Goal: Information Seeking & Learning: Find specific fact

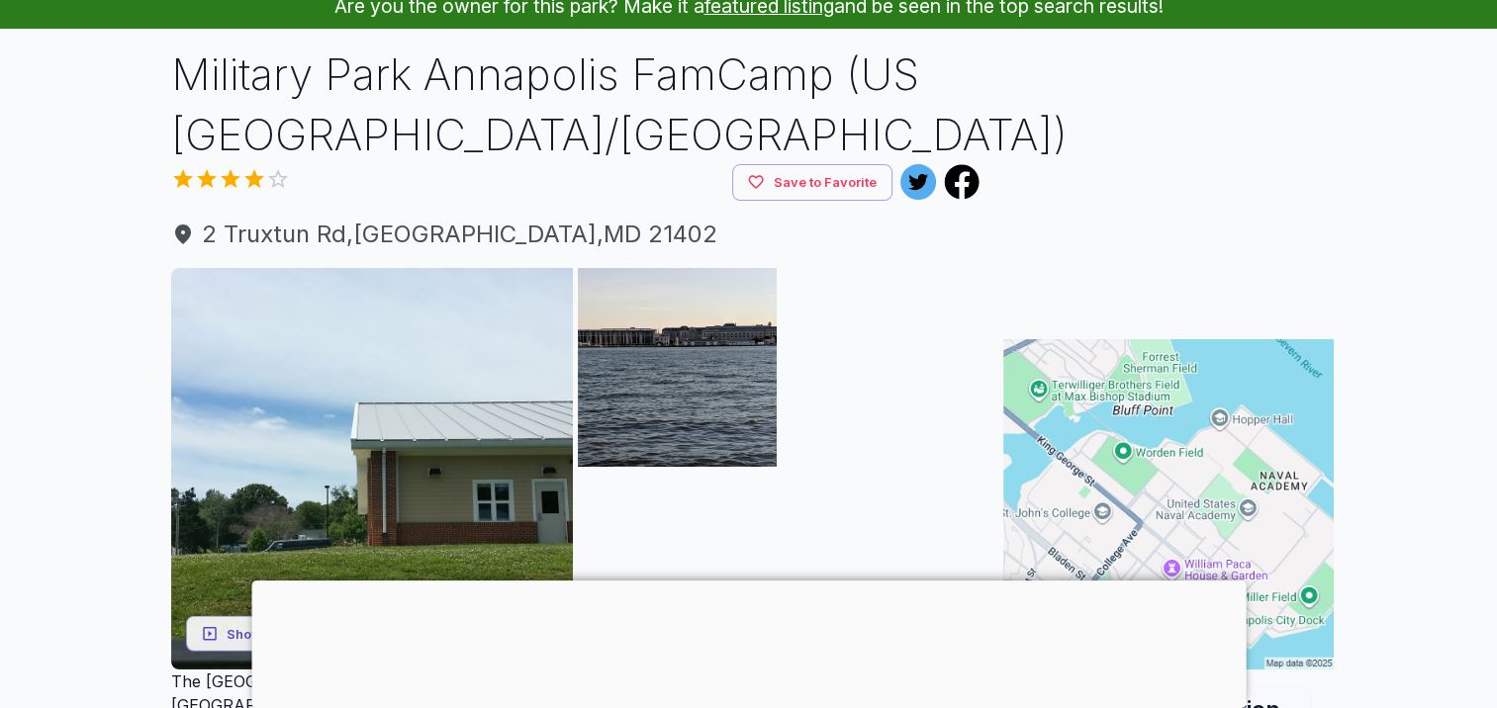
scroll to position [198, 0]
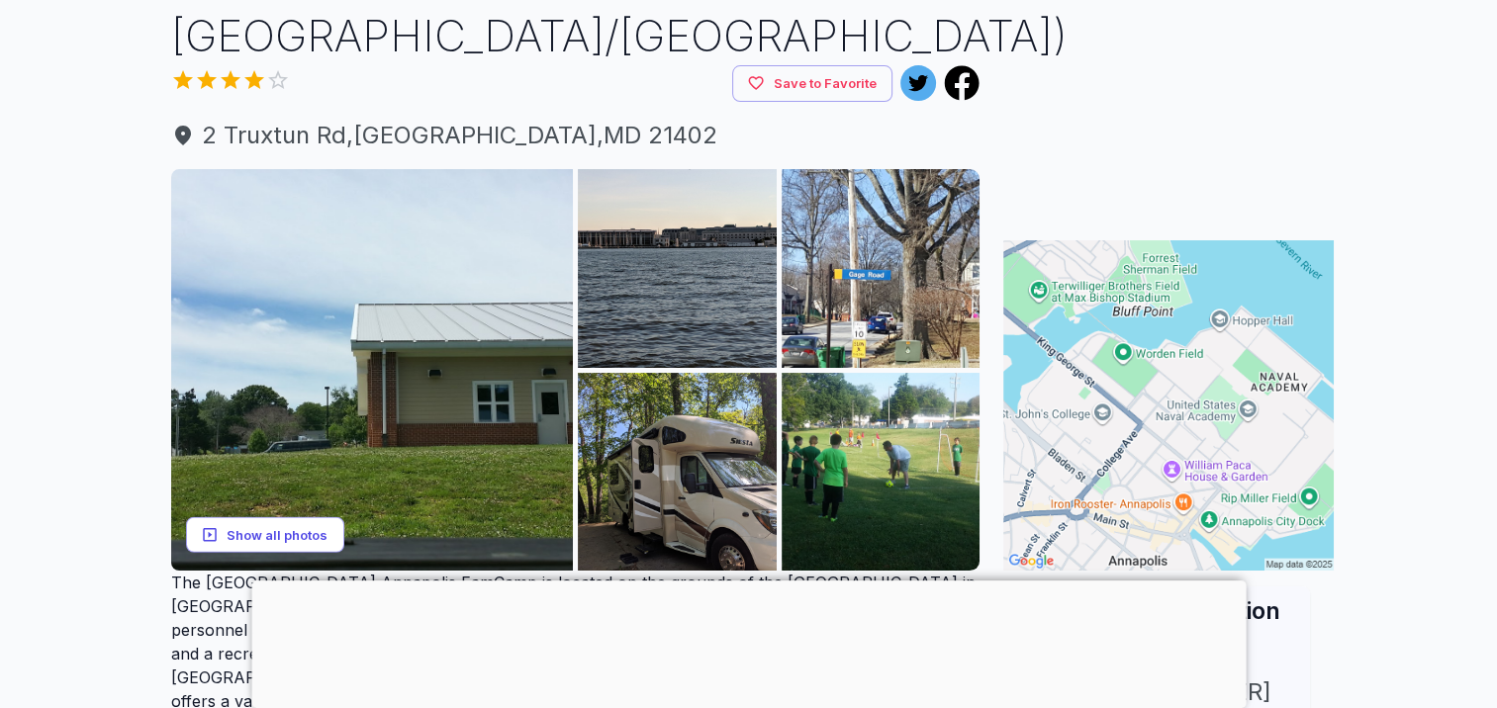
click at [245, 534] on button "Show all photos" at bounding box center [265, 534] width 158 height 37
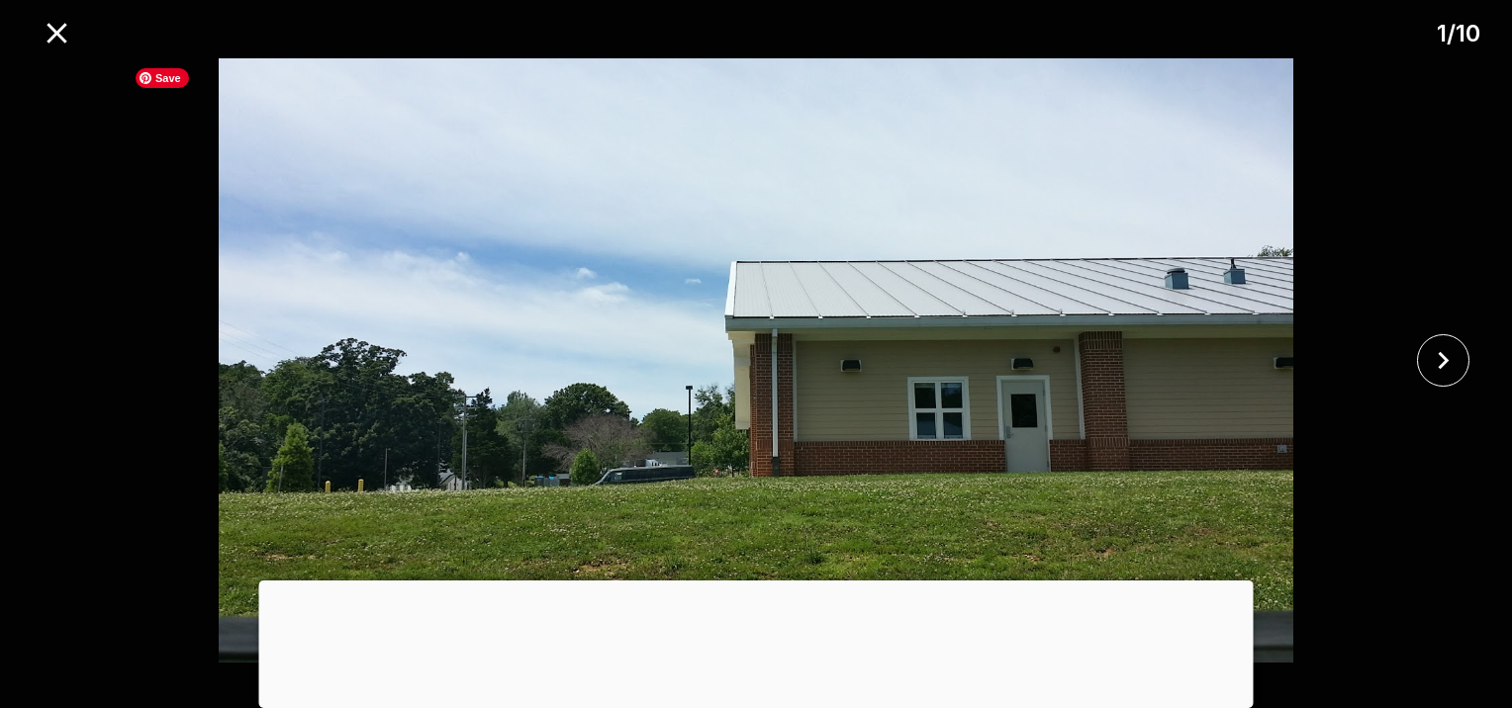
click at [1373, 503] on img at bounding box center [756, 360] width 1260 height 605
click at [1450, 349] on icon "close" at bounding box center [1443, 360] width 35 height 35
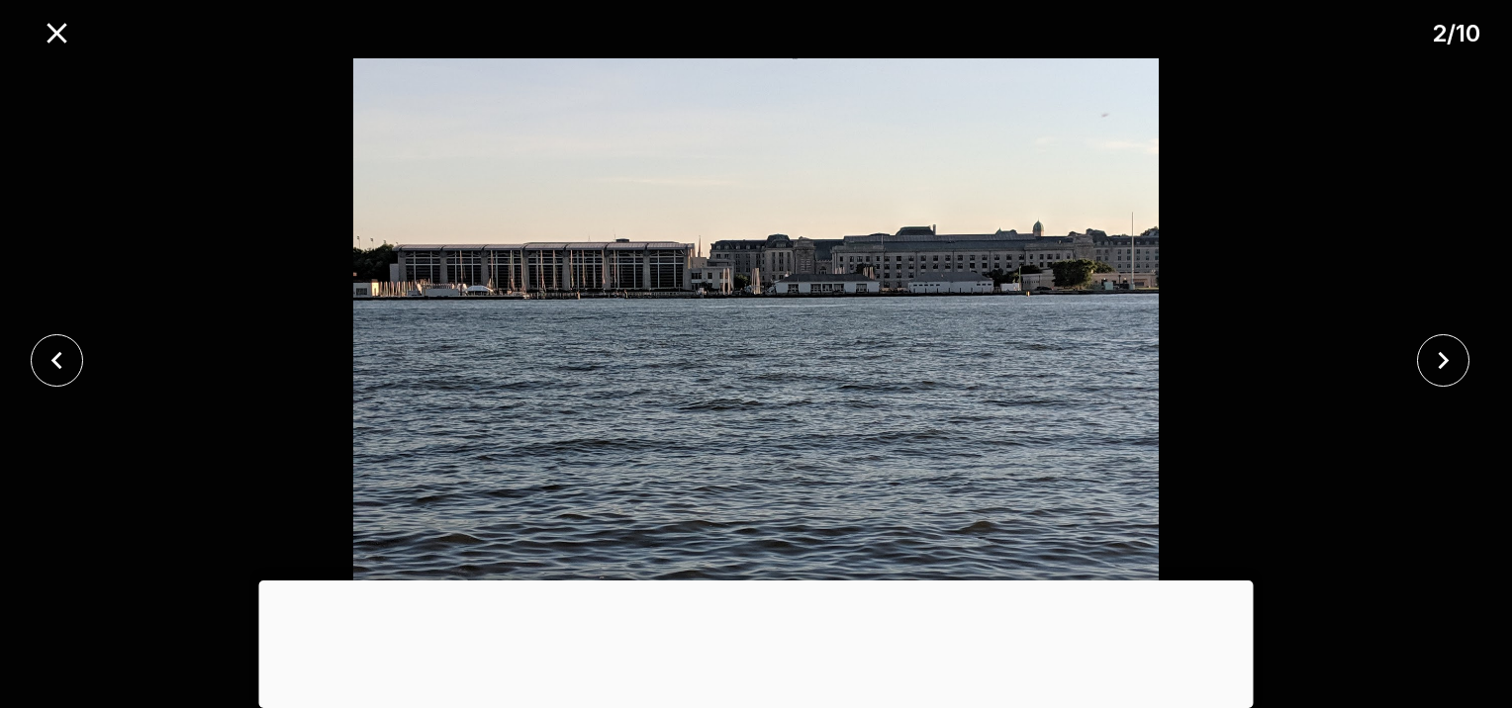
click at [752, 581] on div at bounding box center [756, 581] width 994 height 0
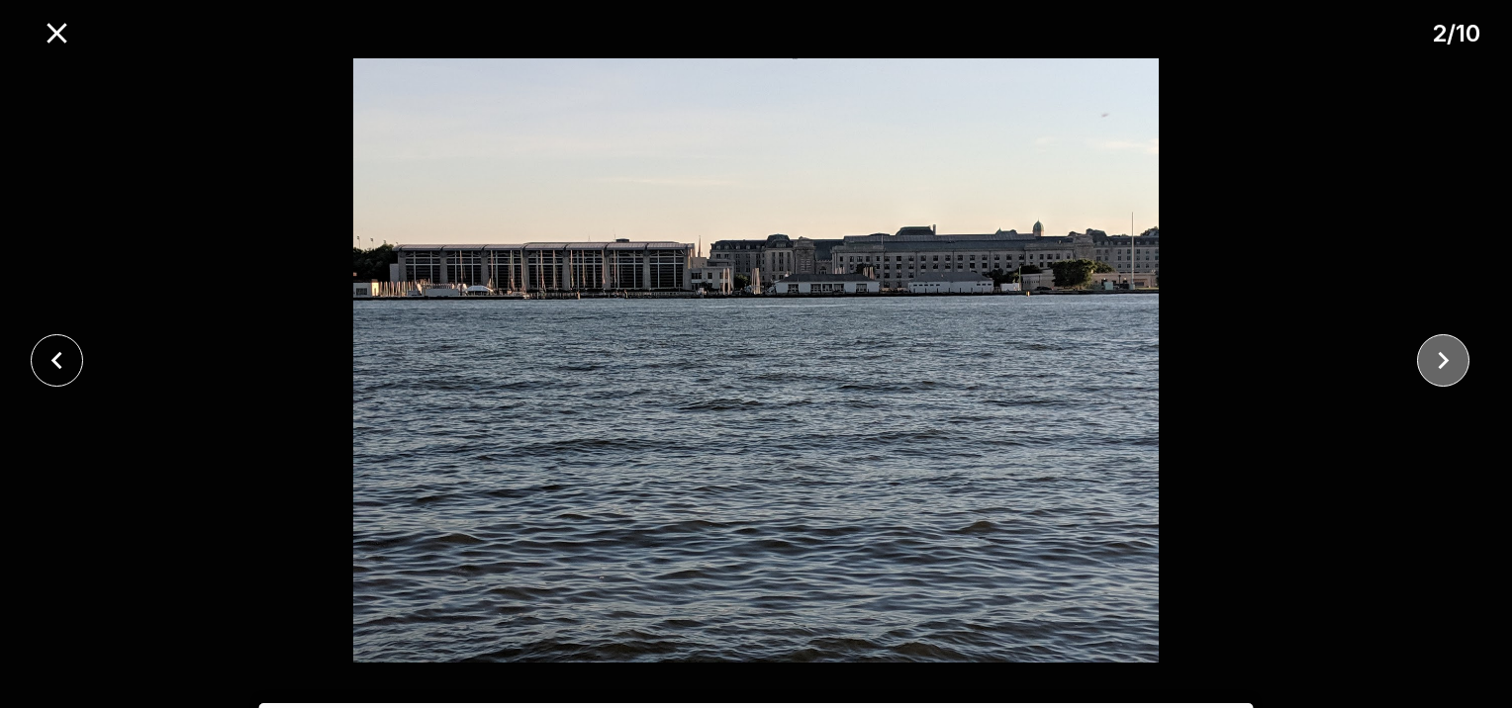
click at [1436, 359] on icon "close" at bounding box center [1443, 360] width 35 height 35
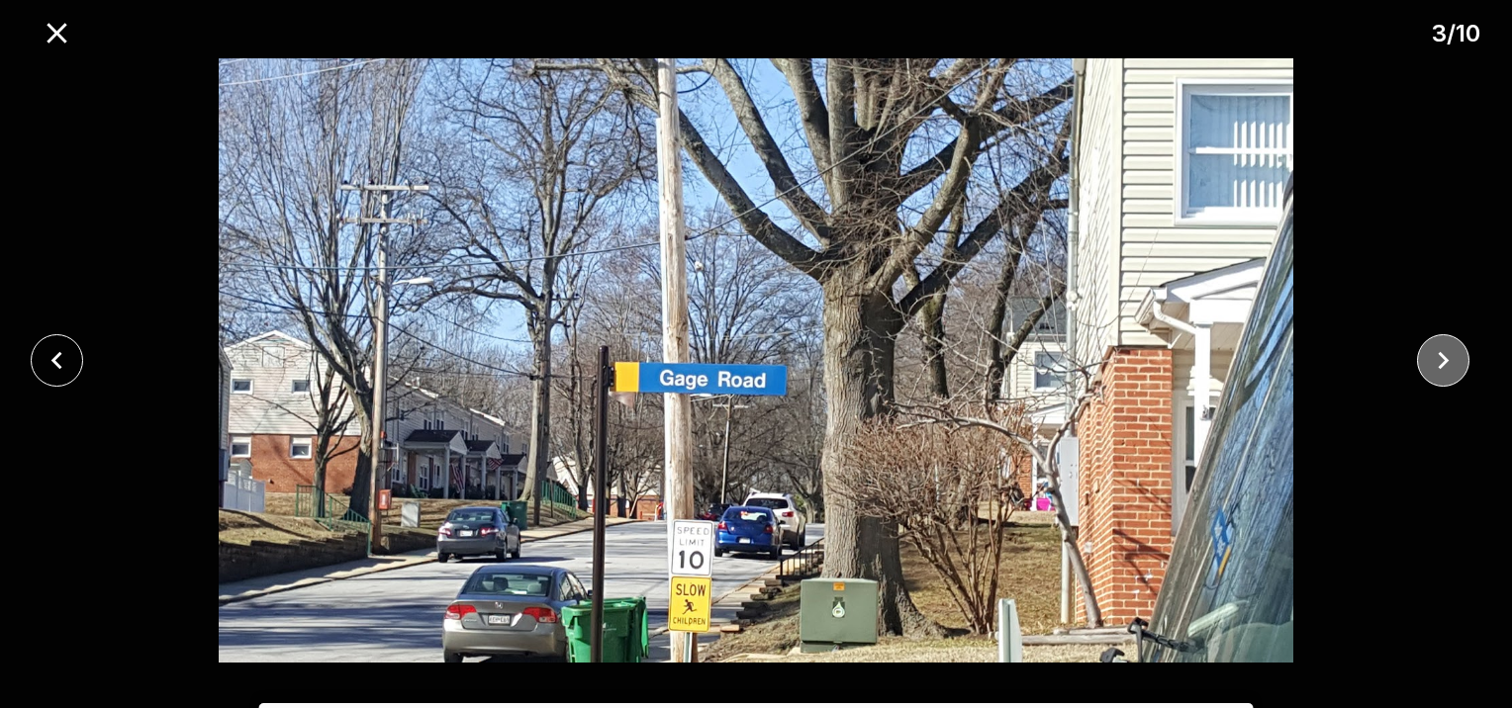
click at [1442, 360] on icon "close" at bounding box center [1443, 360] width 35 height 35
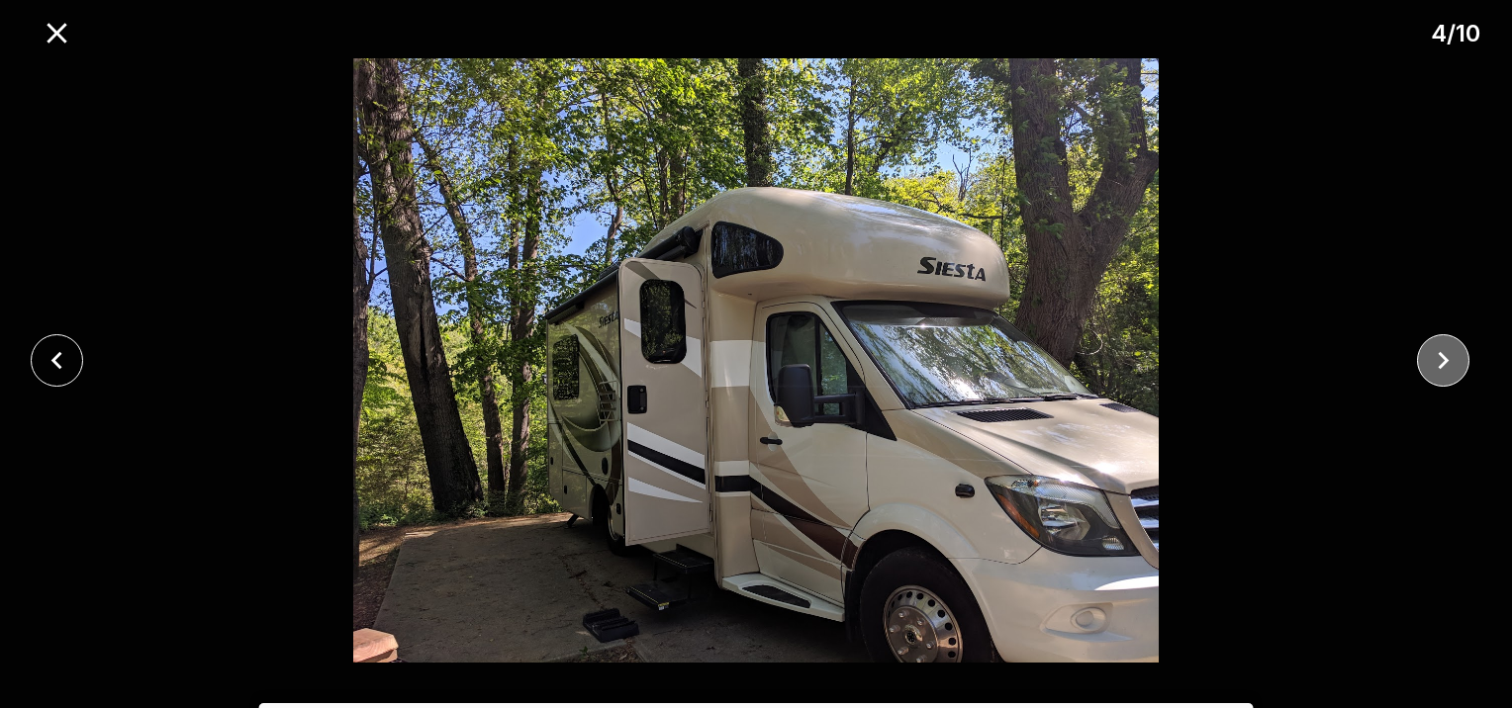
click at [1442, 360] on icon "close" at bounding box center [1443, 360] width 35 height 35
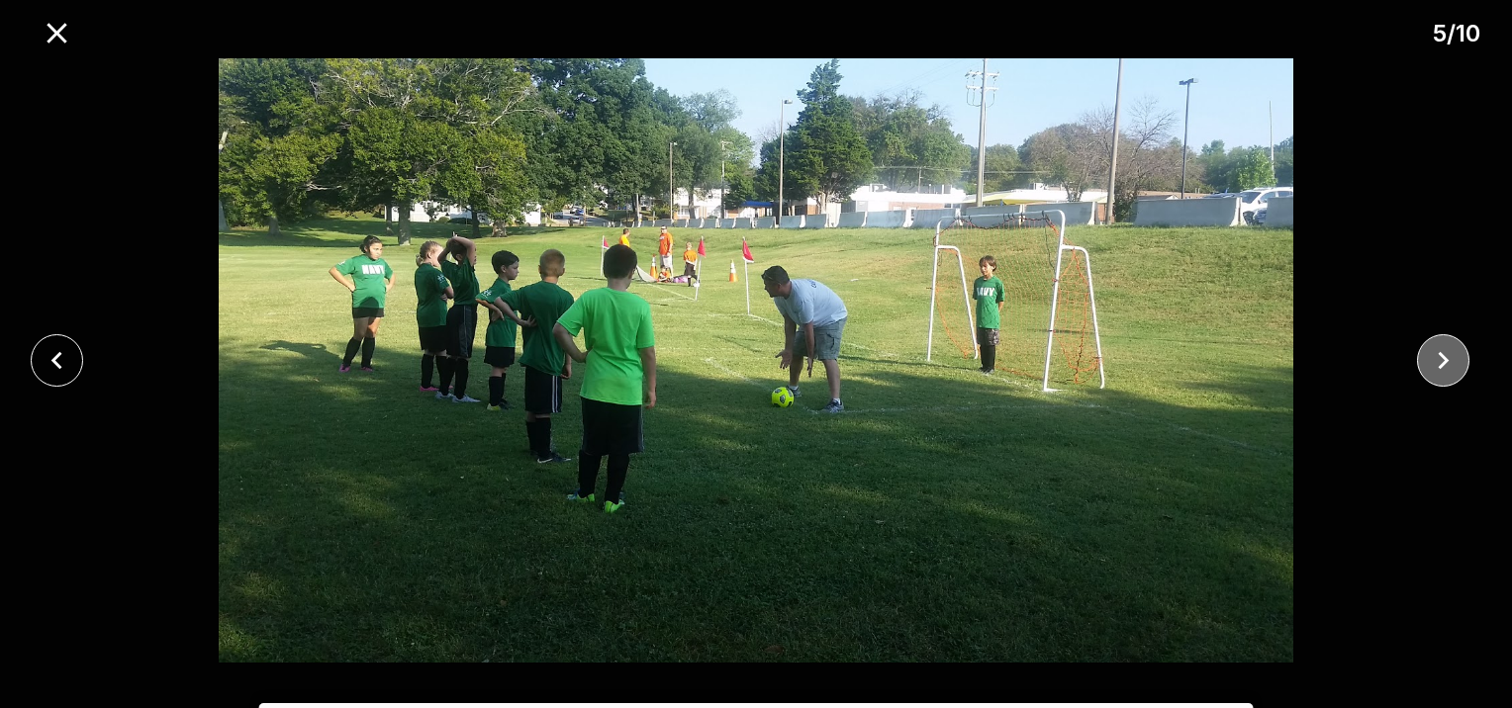
click at [1442, 360] on icon "close" at bounding box center [1443, 360] width 35 height 35
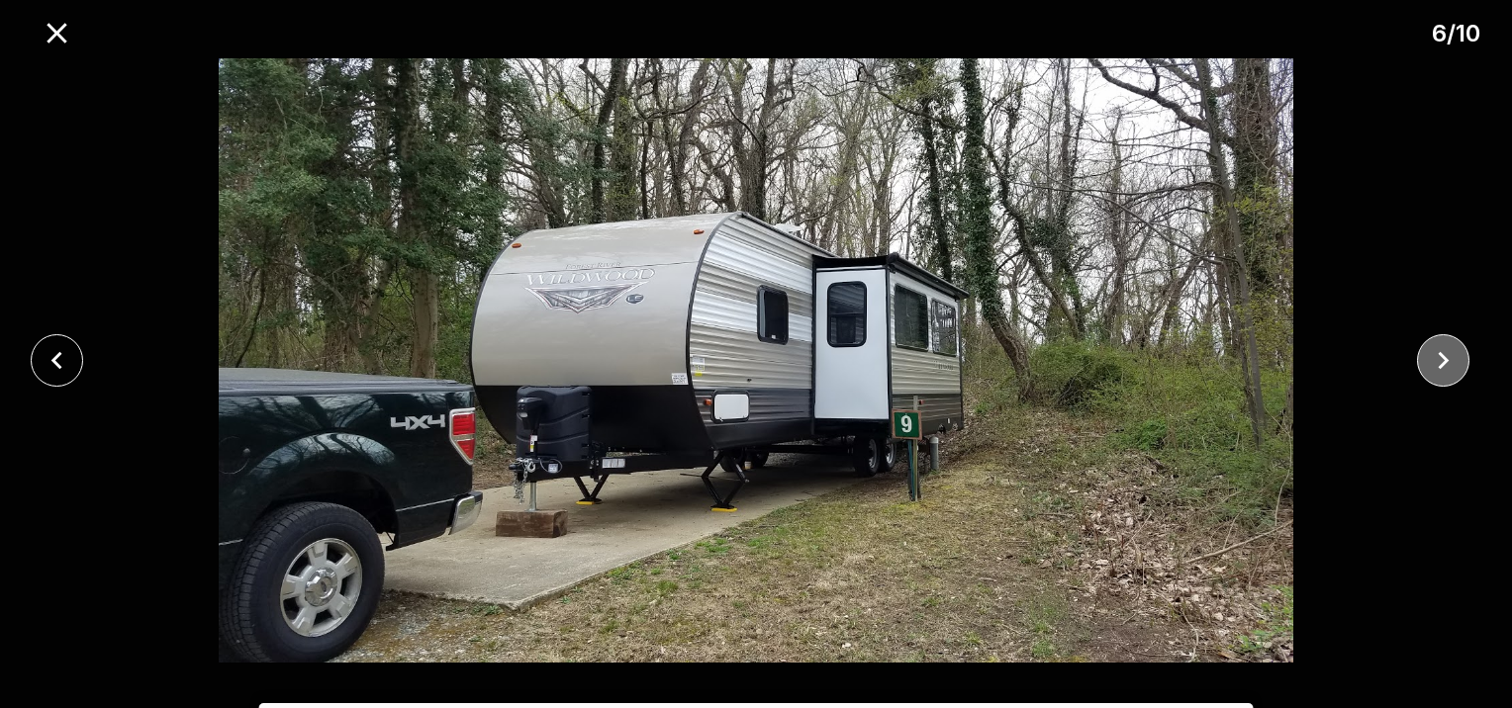
click at [1442, 360] on icon "close" at bounding box center [1443, 360] width 35 height 35
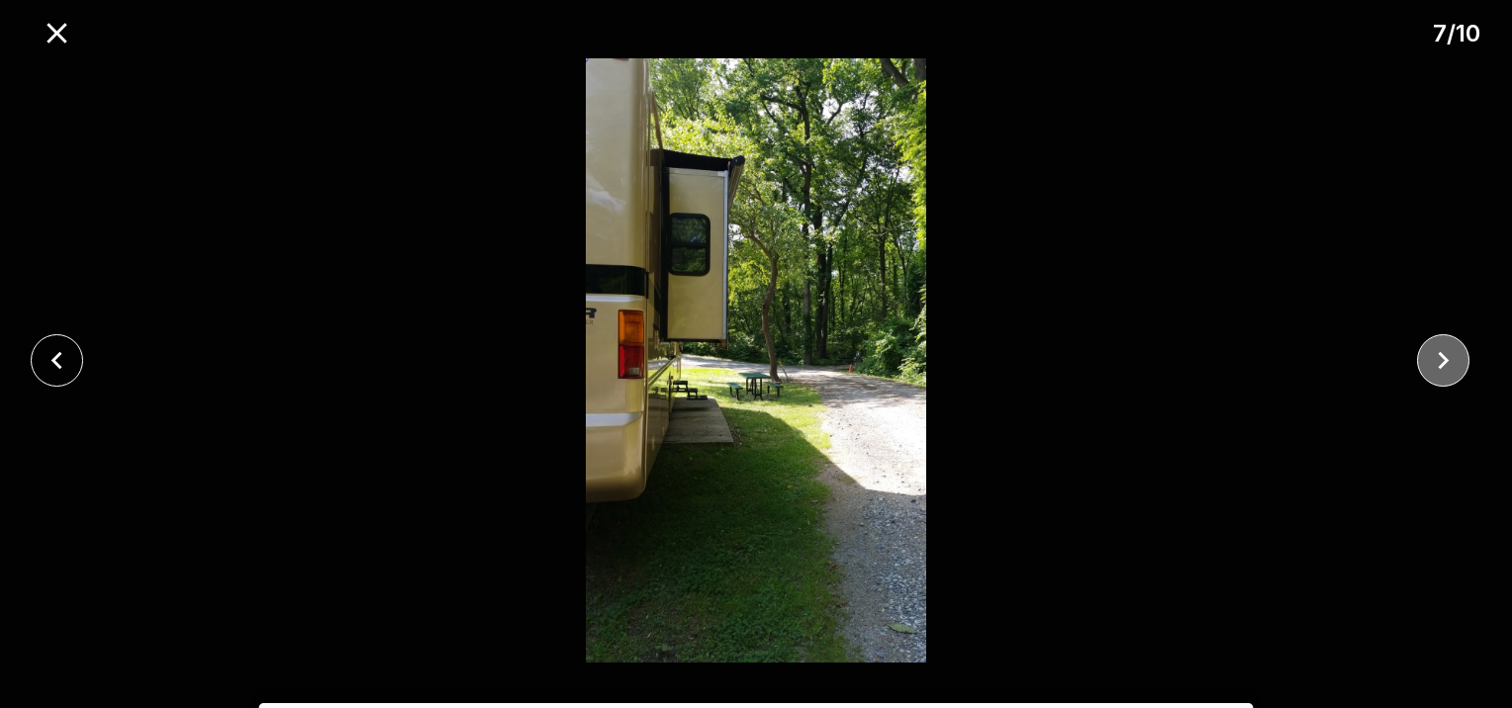
click at [1442, 360] on icon "close" at bounding box center [1443, 360] width 35 height 35
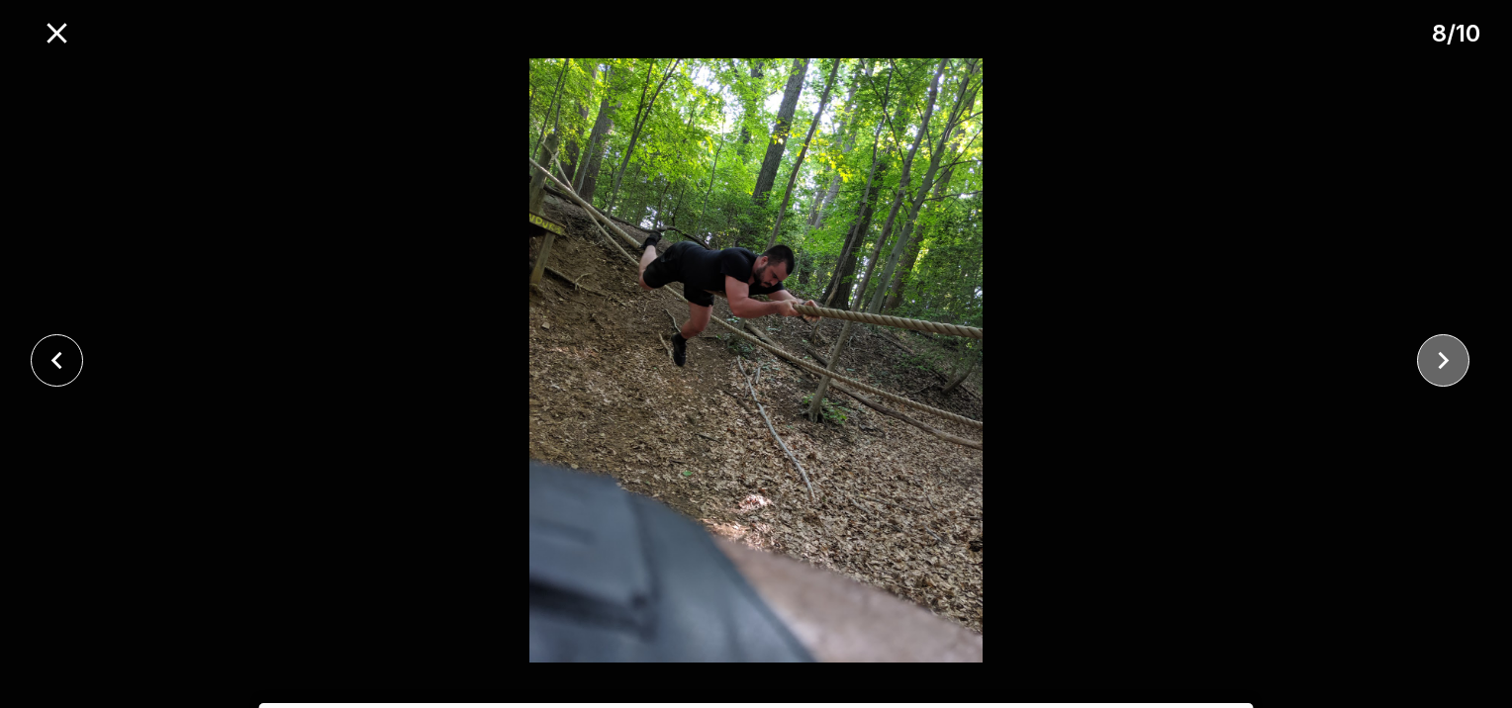
click at [1442, 360] on icon "close" at bounding box center [1443, 360] width 35 height 35
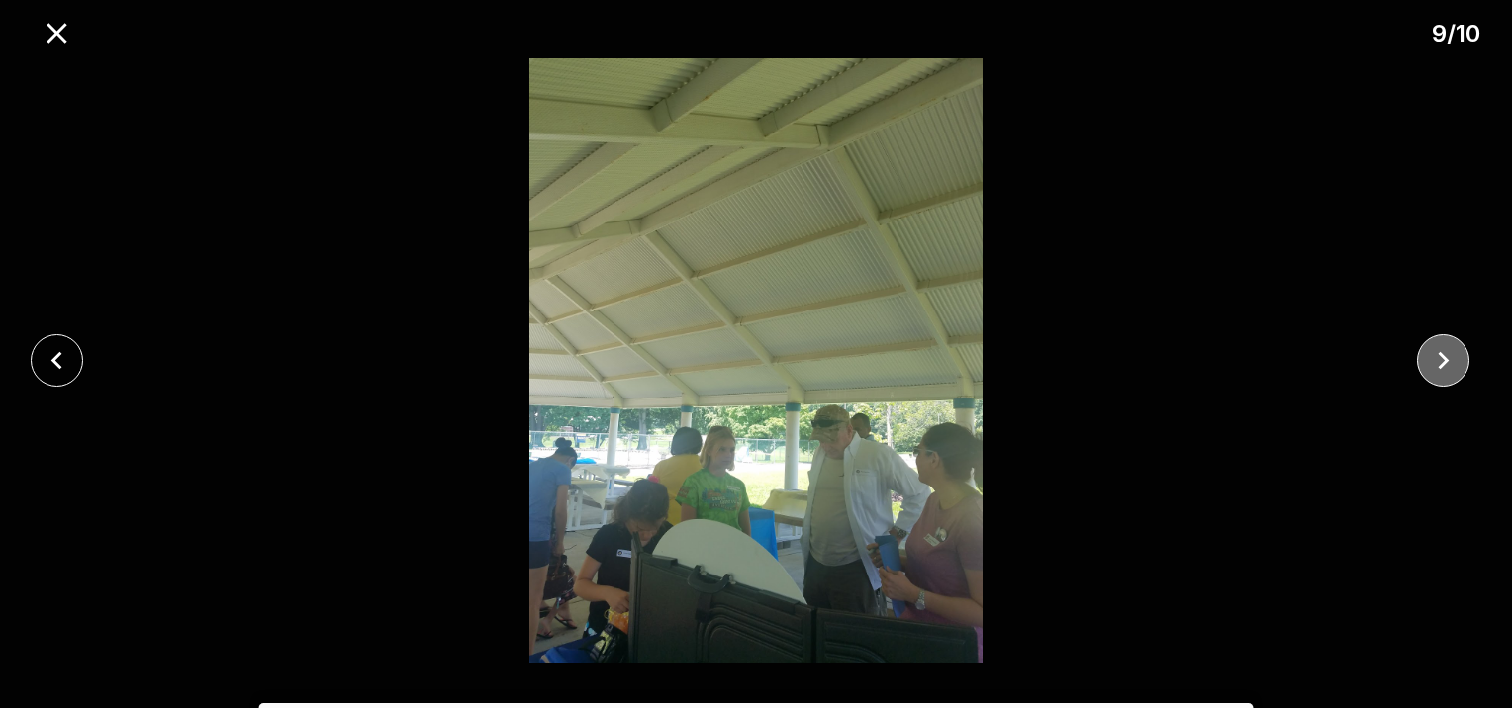
click at [1442, 360] on icon "close" at bounding box center [1443, 360] width 35 height 35
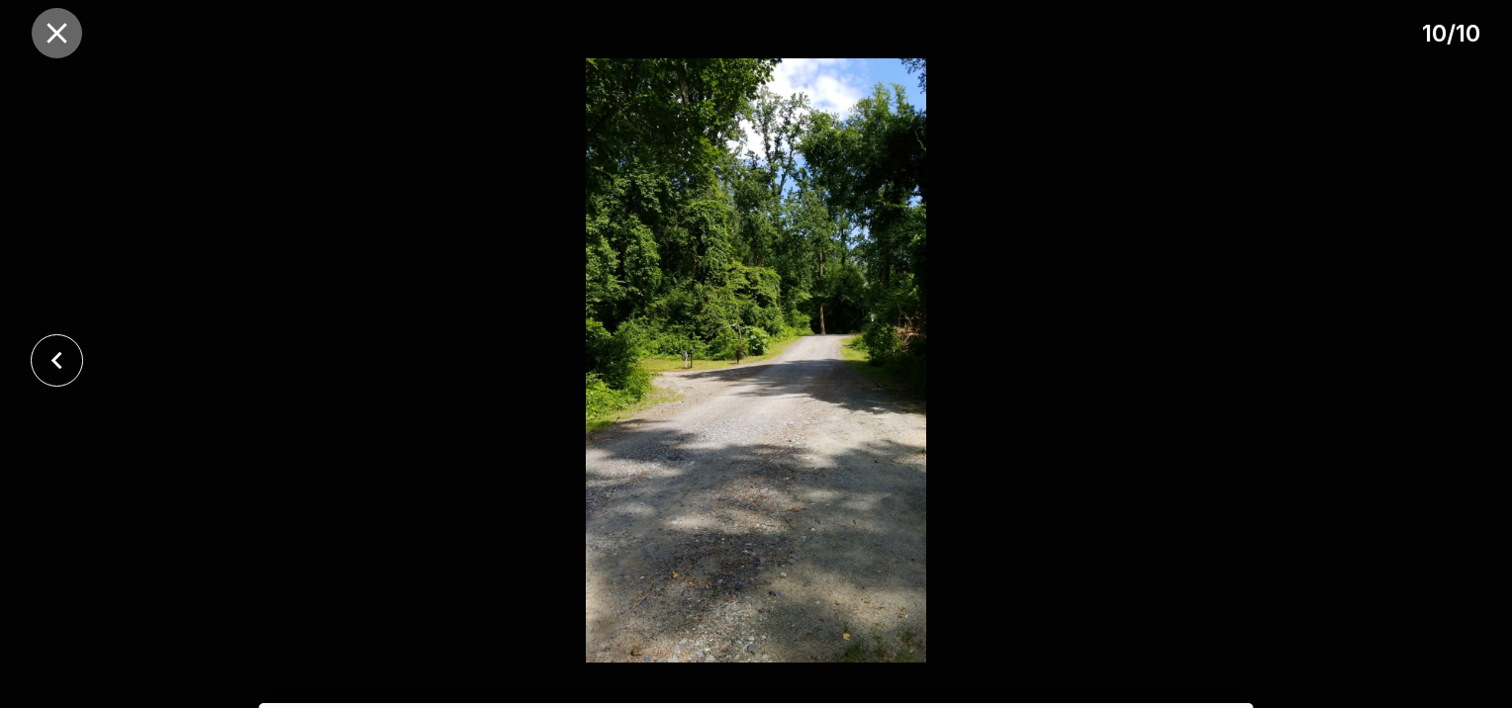
click at [55, 37] on icon "close" at bounding box center [57, 33] width 35 height 35
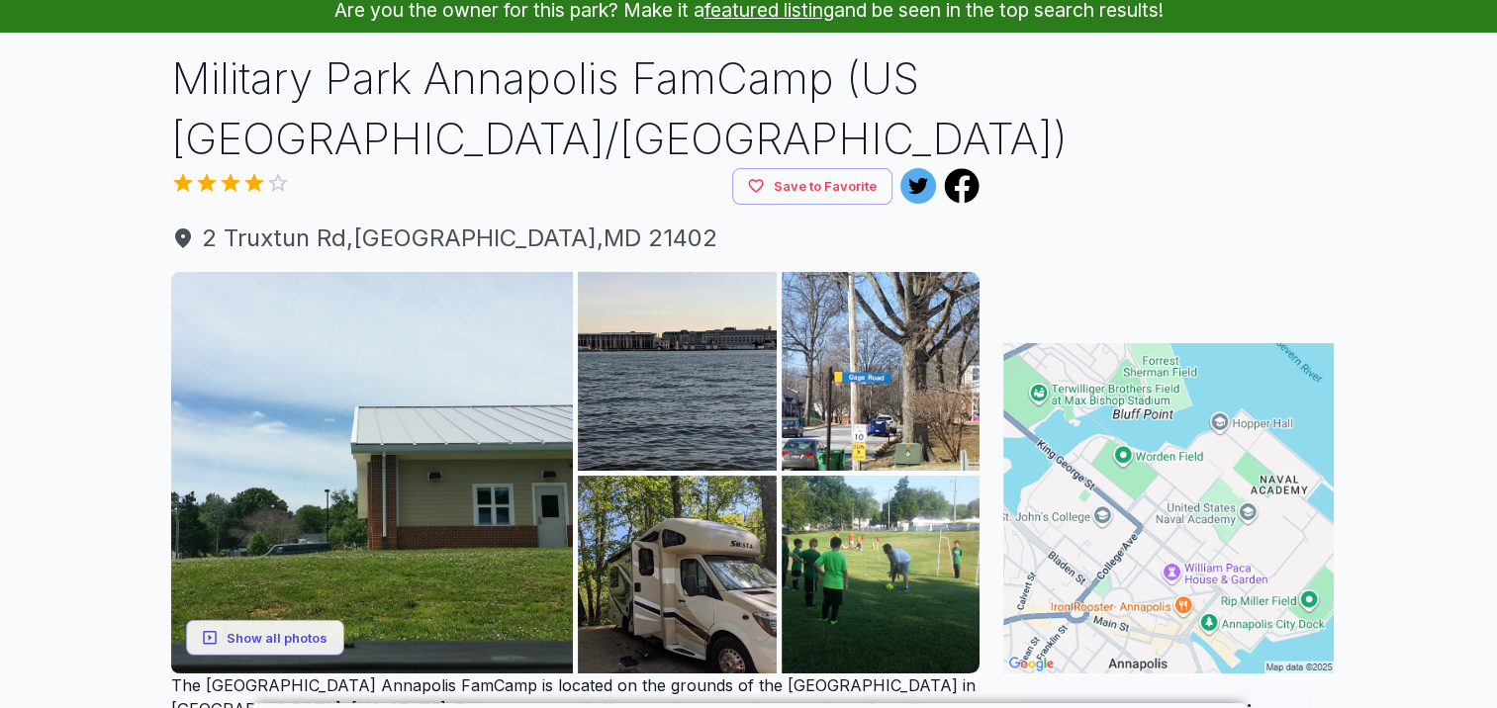
scroll to position [0, 0]
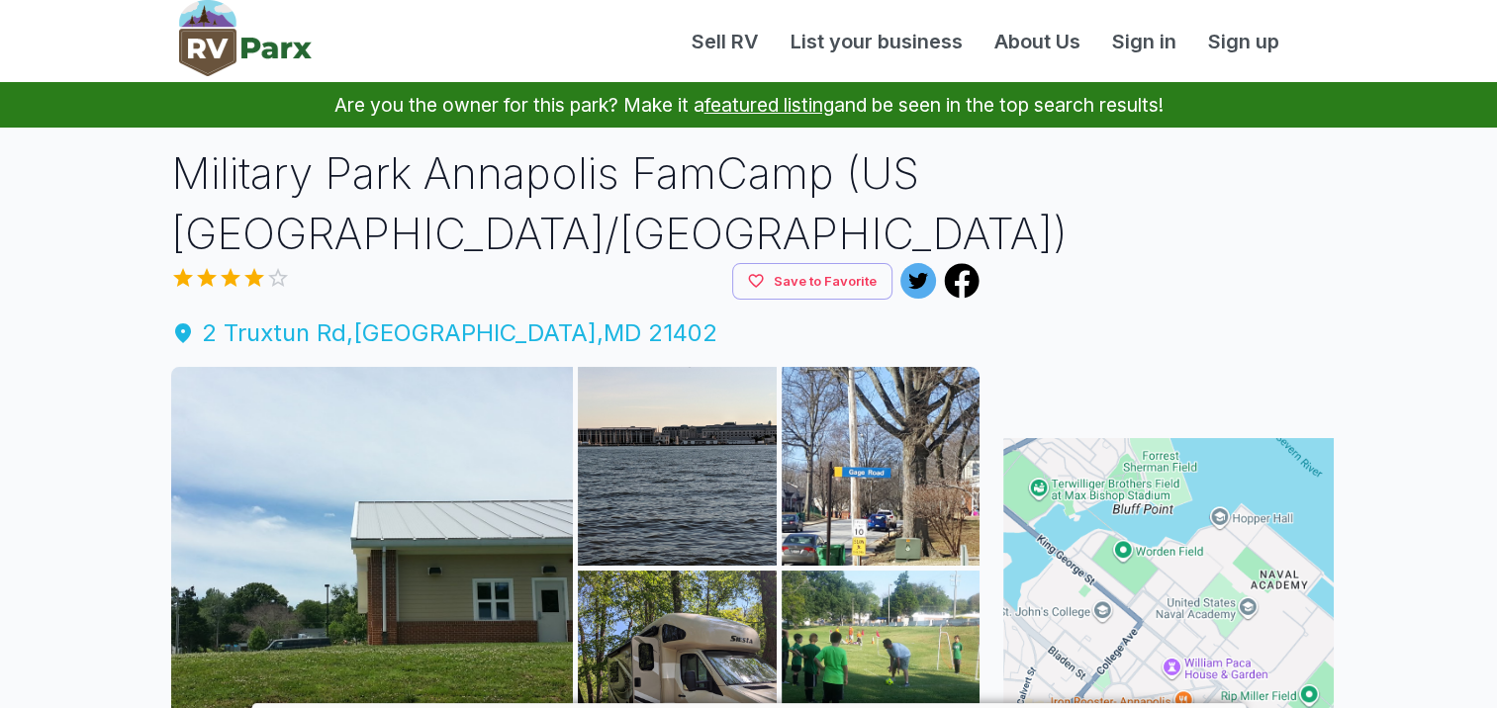
click at [237, 336] on span "[STREET_ADDRESS]" at bounding box center [575, 334] width 809 height 36
